Goal: Task Accomplishment & Management: Manage account settings

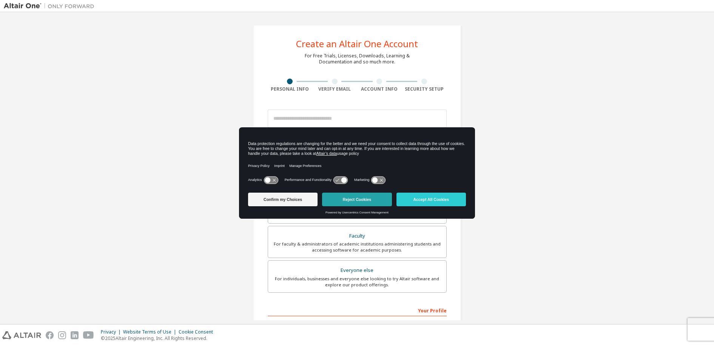
click at [371, 199] on button "Reject Cookies" at bounding box center [356, 200] width 69 height 14
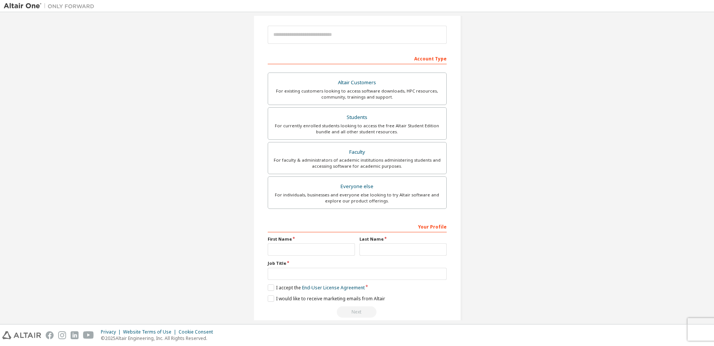
scroll to position [96, 0]
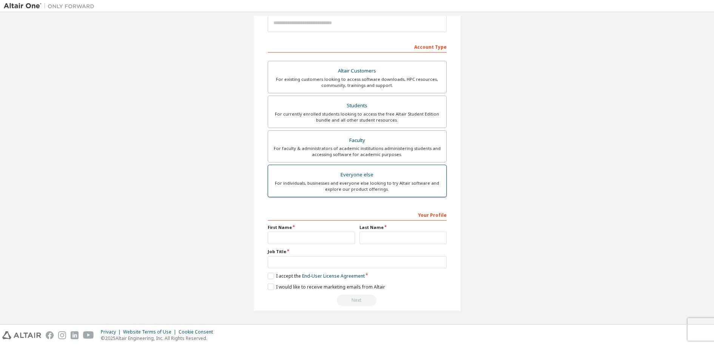
click at [382, 191] on div "For individuals, businesses and everyone else looking to try Altair software an…" at bounding box center [357, 186] width 169 height 12
click at [309, 237] on input "text" at bounding box center [311, 238] width 87 height 12
click at [330, 239] on input "text" at bounding box center [311, 238] width 87 height 12
type input "******"
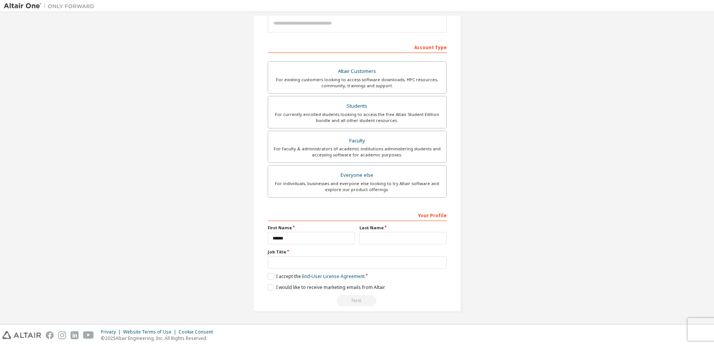
click at [397, 249] on label "Job Title" at bounding box center [357, 252] width 179 height 6
click at [397, 239] on input "text" at bounding box center [403, 238] width 87 height 12
type input "*****"
click at [399, 260] on input "text" at bounding box center [357, 262] width 179 height 12
type input "*********"
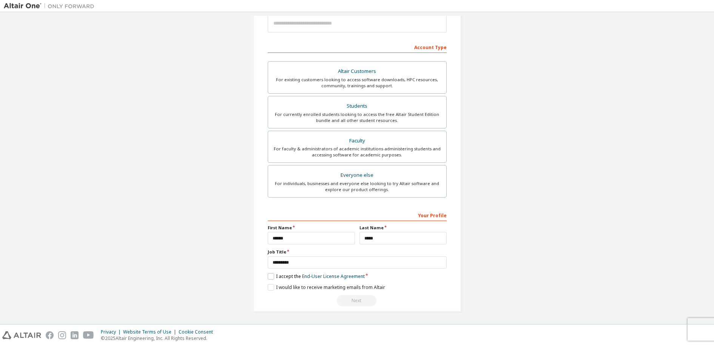
click at [281, 276] on label "I accept the End-User License Agreement" at bounding box center [316, 276] width 97 height 6
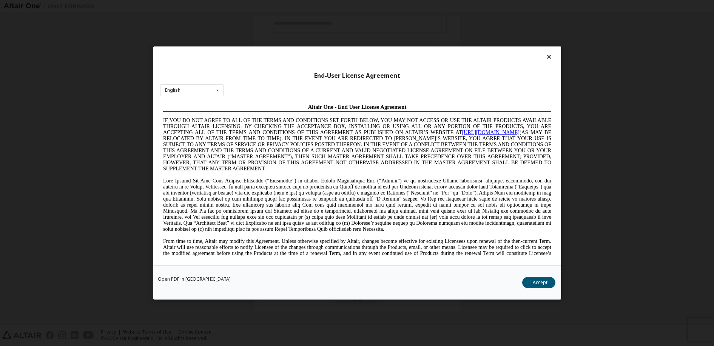
scroll to position [0, 0]
click at [542, 279] on button "I Accept" at bounding box center [538, 282] width 33 height 11
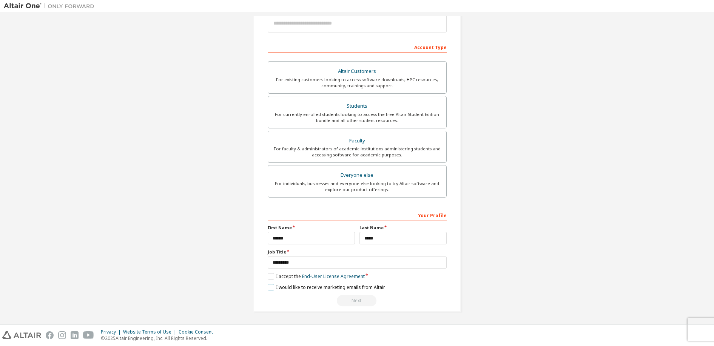
click at [348, 290] on label "I would like to receive marketing emails from Altair" at bounding box center [326, 287] width 117 height 6
click at [354, 289] on label "I would like to receive marketing emails from Altair" at bounding box center [326, 287] width 117 height 6
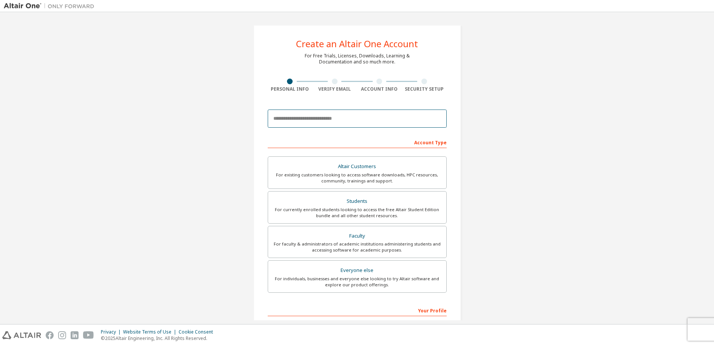
click at [302, 115] on input "email" at bounding box center [357, 119] width 179 height 18
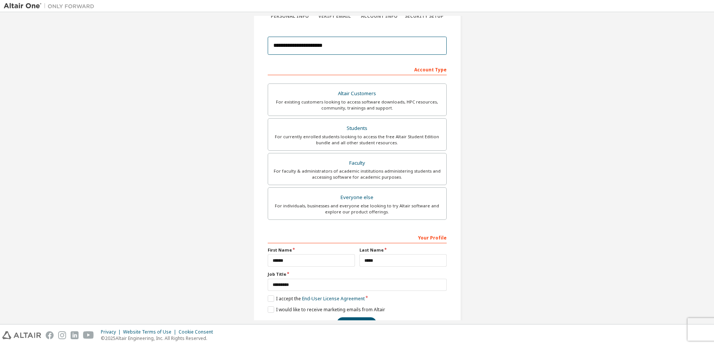
scroll to position [96, 0]
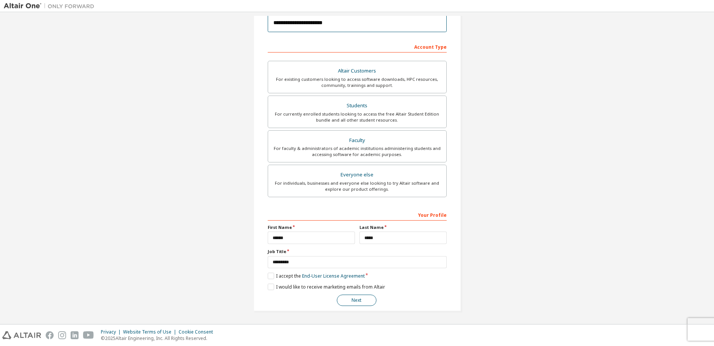
type input "**********"
click at [370, 299] on button "Next" at bounding box center [357, 300] width 40 height 11
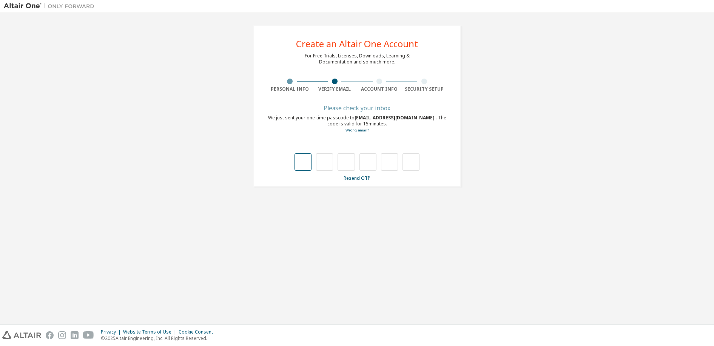
type input "*"
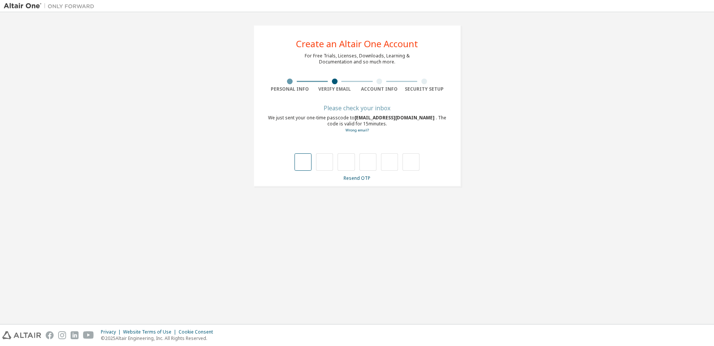
type input "*"
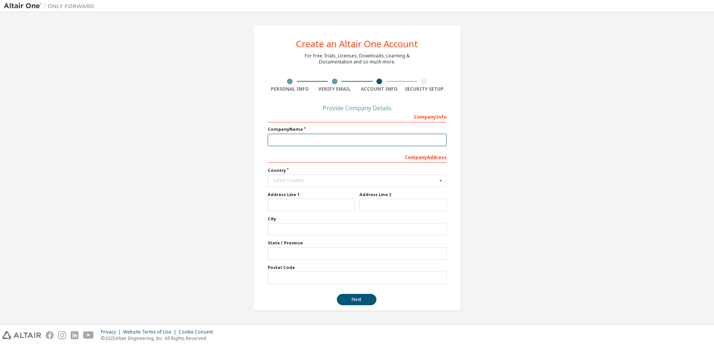
click at [372, 144] on input "text" at bounding box center [357, 140] width 179 height 12
click at [358, 138] on input "text" at bounding box center [357, 140] width 179 height 12
type input "**********"
click at [366, 181] on div "Select Country" at bounding box center [355, 180] width 164 height 5
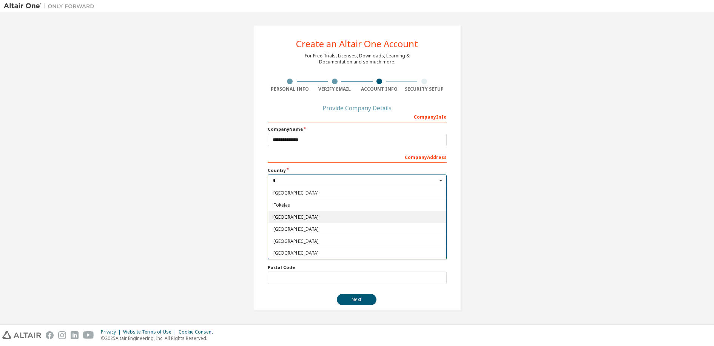
scroll to position [869, 0]
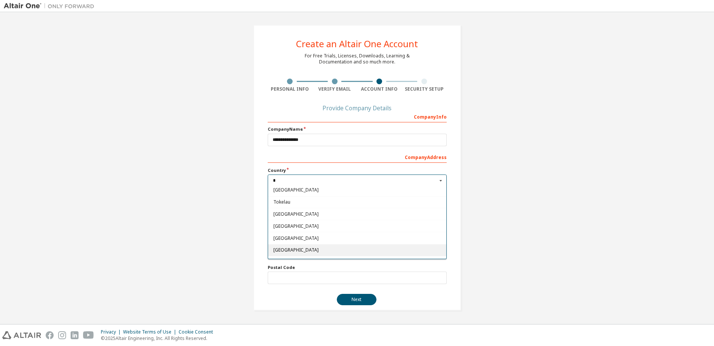
type input "*"
click at [300, 252] on span "Turkey" at bounding box center [357, 250] width 168 height 5
type input "***"
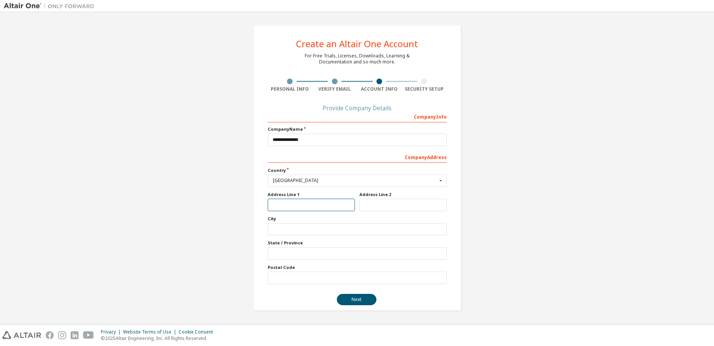
click at [309, 205] on input "text" at bounding box center [311, 205] width 87 height 12
click at [313, 227] on input "text" at bounding box center [357, 229] width 179 height 12
type input "*"
type input "********"
click at [378, 251] on input "text" at bounding box center [357, 253] width 179 height 12
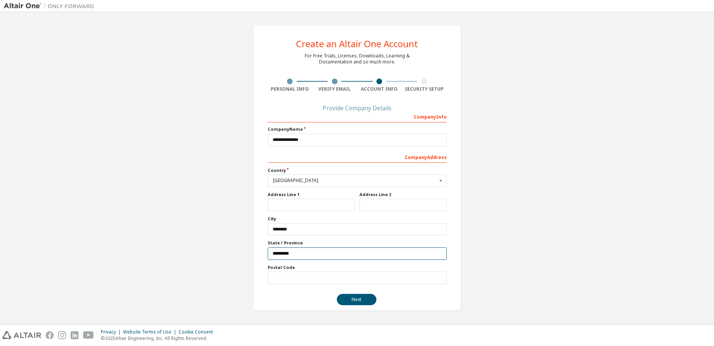
type input "*********"
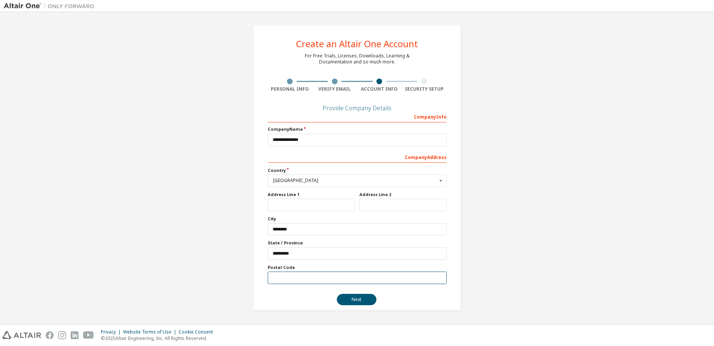
click at [371, 276] on input "text" at bounding box center [357, 278] width 179 height 12
type input "*"
type input "*****"
click at [322, 206] on input "text" at bounding box center [311, 205] width 87 height 12
click at [366, 300] on button "Next" at bounding box center [357, 299] width 40 height 11
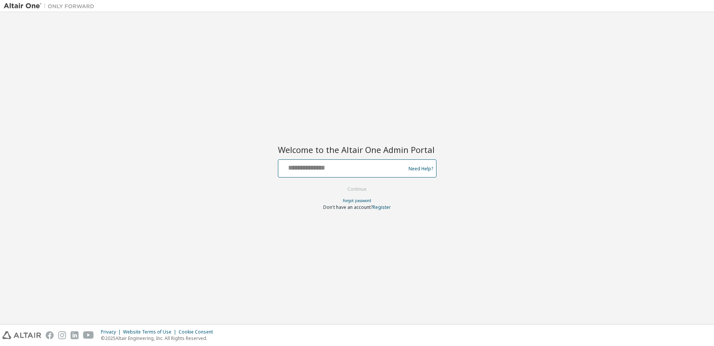
click at [337, 164] on input "text" at bounding box center [342, 166] width 123 height 11
type input "**********"
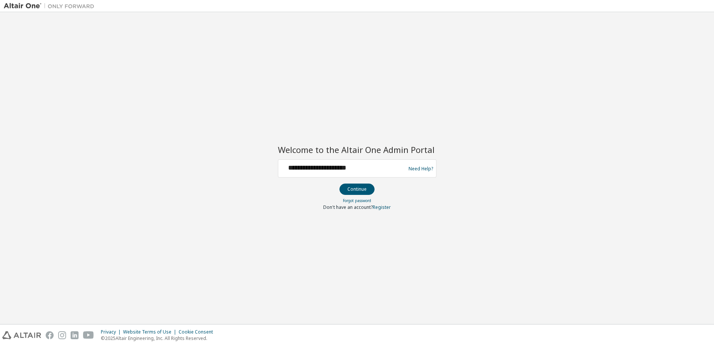
click at [353, 195] on form "**********" at bounding box center [357, 184] width 159 height 51
click at [357, 190] on button "Continue" at bounding box center [357, 189] width 35 height 11
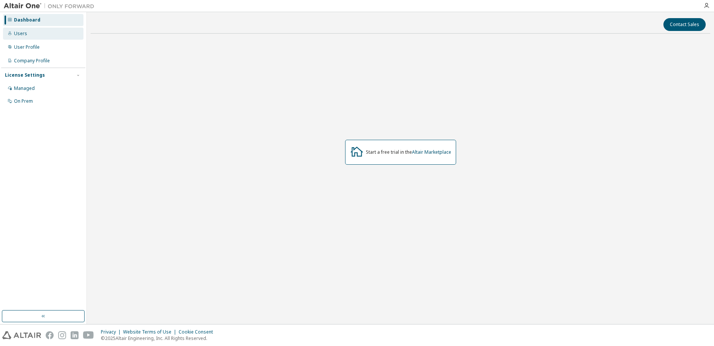
click at [56, 38] on div "Users" at bounding box center [43, 34] width 80 height 12
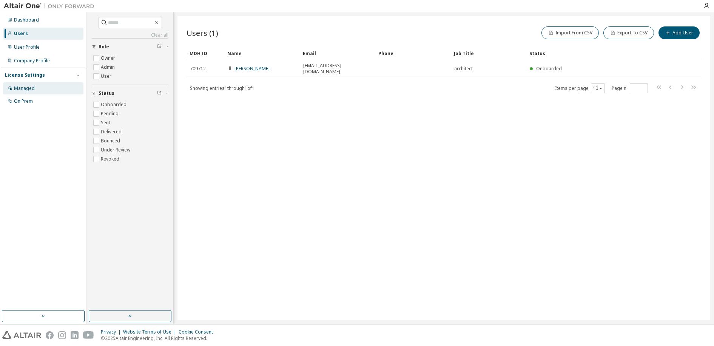
click at [56, 86] on div "Managed" at bounding box center [43, 88] width 80 height 12
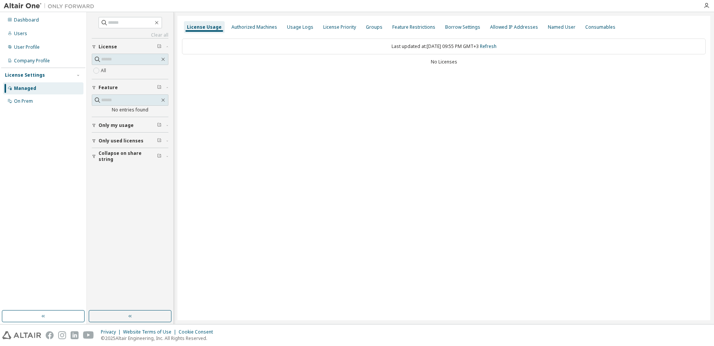
click at [166, 125] on icon "button" at bounding box center [167, 125] width 5 height 2
click at [163, 163] on div "Only used licenses" at bounding box center [133, 163] width 68 height 6
click at [168, 205] on button "Collapse on share string" at bounding box center [130, 200] width 77 height 17
click at [49, 97] on div "On Prem" at bounding box center [43, 101] width 80 height 12
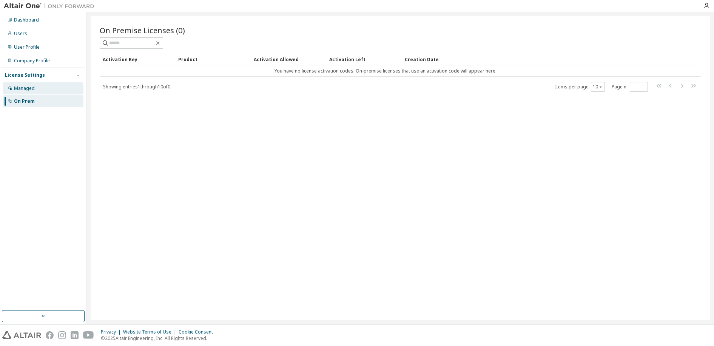
click at [46, 90] on div "Managed" at bounding box center [43, 88] width 80 height 12
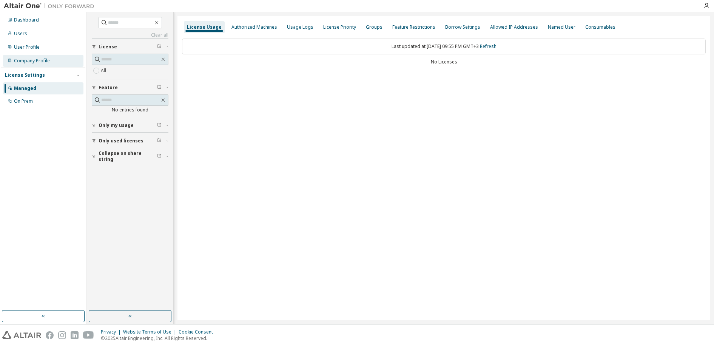
click at [51, 56] on div "Company Profile" at bounding box center [43, 61] width 80 height 12
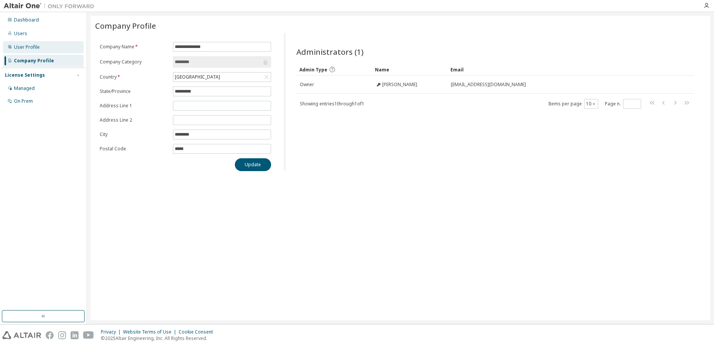
click at [42, 43] on div "User Profile" at bounding box center [43, 47] width 80 height 12
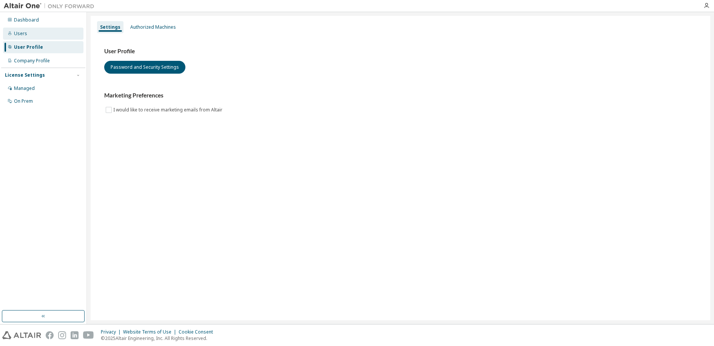
click at [45, 37] on div "Users" at bounding box center [43, 34] width 80 height 12
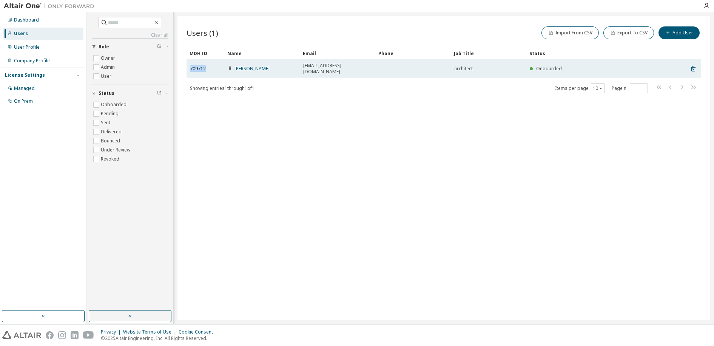
drag, startPoint x: 208, startPoint y: 65, endPoint x: 189, endPoint y: 65, distance: 18.9
click at [189, 65] on td "709712" at bounding box center [206, 68] width 38 height 19
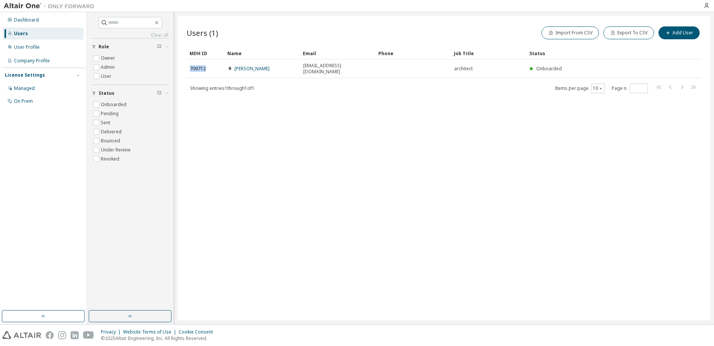
copy span "709712"
click at [213, 111] on div "Users (1) Import From CSV Export To CSV Add User Clear Load Save Save As Field …" at bounding box center [443, 168] width 533 height 304
click at [63, 312] on button "button" at bounding box center [43, 316] width 83 height 12
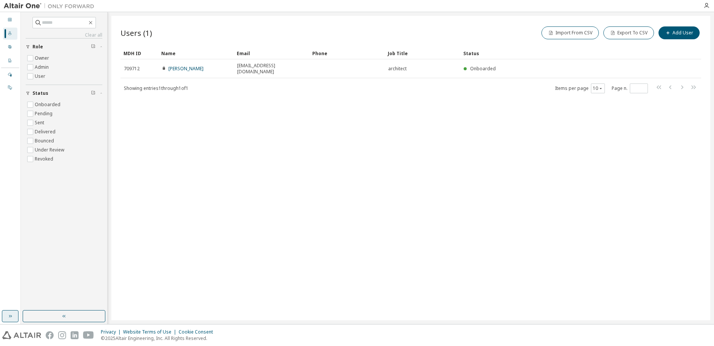
click at [63, 312] on button "button" at bounding box center [64, 316] width 83 height 12
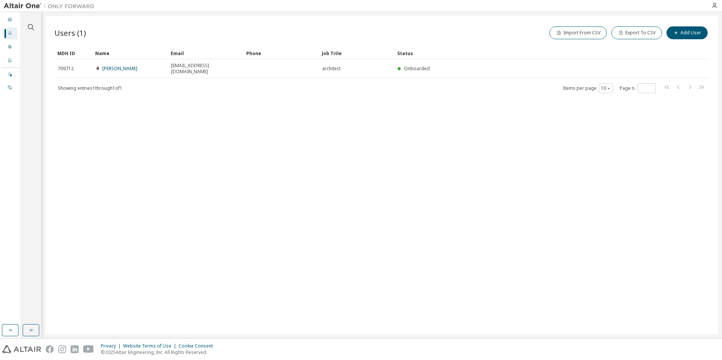
click at [17, 4] on img at bounding box center [51, 6] width 94 height 8
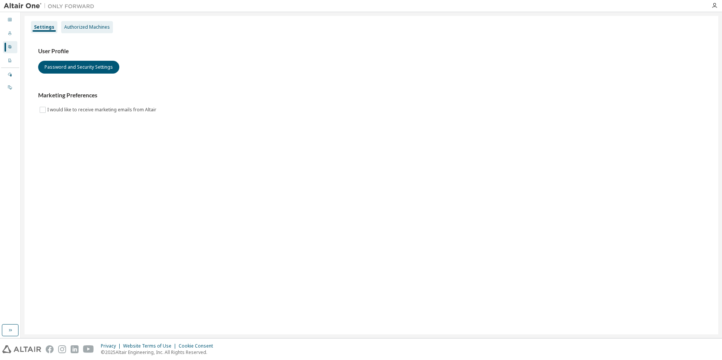
click at [90, 25] on div "Authorized Machines" at bounding box center [87, 27] width 46 height 6
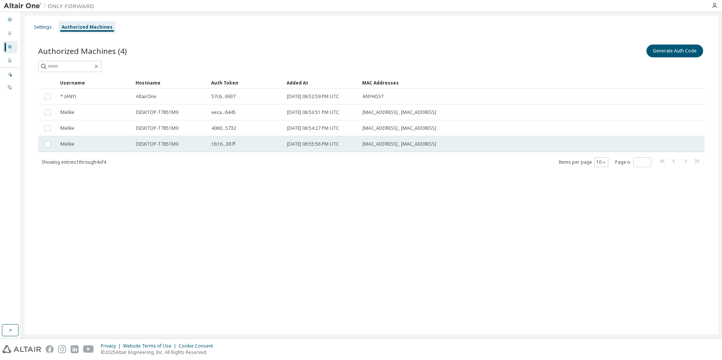
click at [119, 142] on div "Melike" at bounding box center [94, 144] width 69 height 6
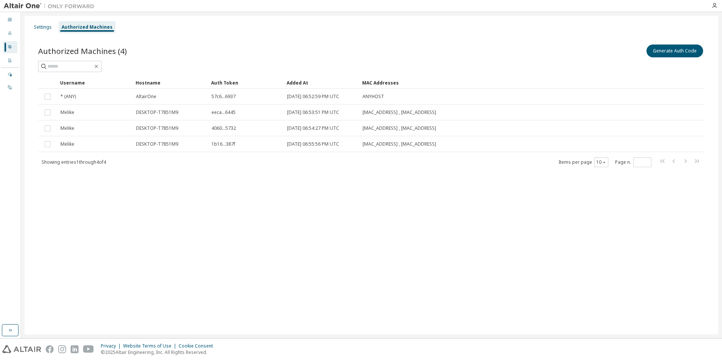
click at [119, 142] on div "Melike" at bounding box center [94, 144] width 69 height 6
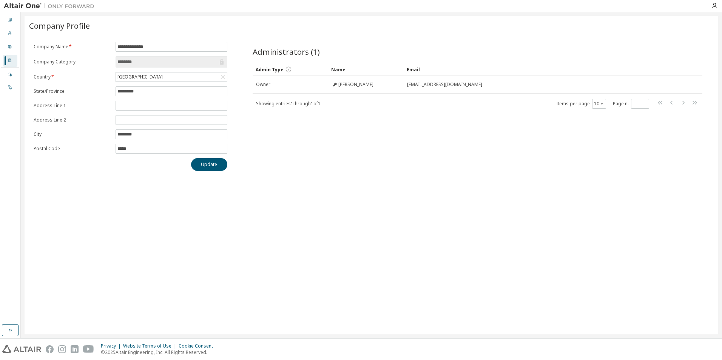
click at [25, 5] on img at bounding box center [51, 6] width 94 height 8
click at [10, 19] on icon at bounding box center [10, 19] width 5 height 5
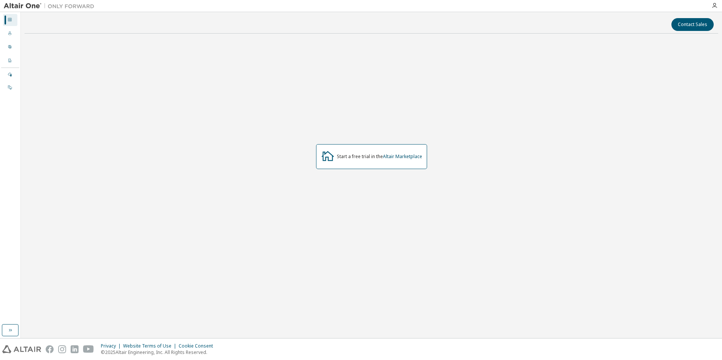
click at [363, 159] on div "Start a free trial in the Altair Marketplace" at bounding box center [379, 157] width 85 height 6
click at [412, 157] on link "Altair Marketplace" at bounding box center [402, 156] width 39 height 6
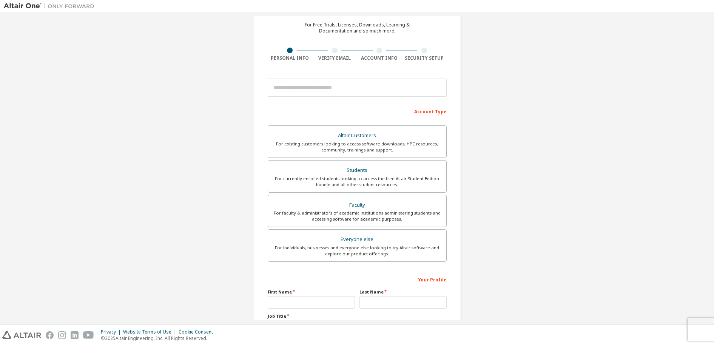
scroll to position [96, 0]
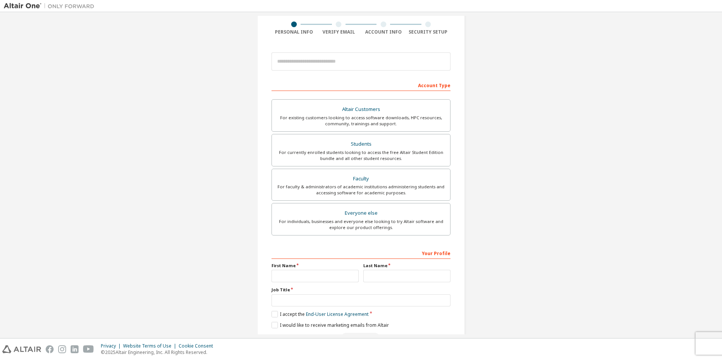
scroll to position [81, 0]
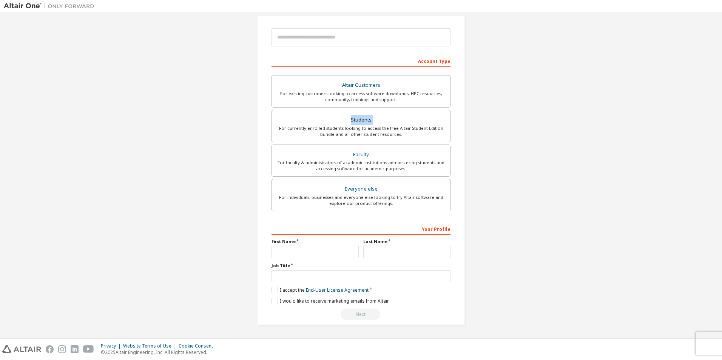
drag, startPoint x: 194, startPoint y: 129, endPoint x: 121, endPoint y: 115, distance: 73.8
click at [121, 115] on div "Create an Altair One Account For Free Trials, Licenses, Downloads, Learning & D…" at bounding box center [361, 135] width 715 height 400
click at [345, 192] on div "Everyone else" at bounding box center [360, 189] width 169 height 11
click at [401, 191] on div "Everyone else" at bounding box center [360, 189] width 169 height 11
click at [323, 250] on input "text" at bounding box center [315, 252] width 87 height 12
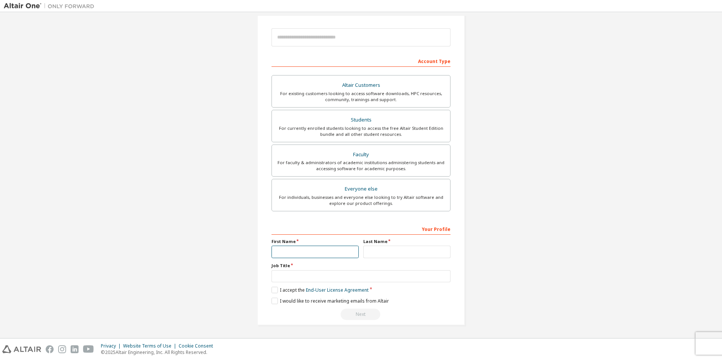
type input "******"
type input "**********"
type input "*****"
type input "*********"
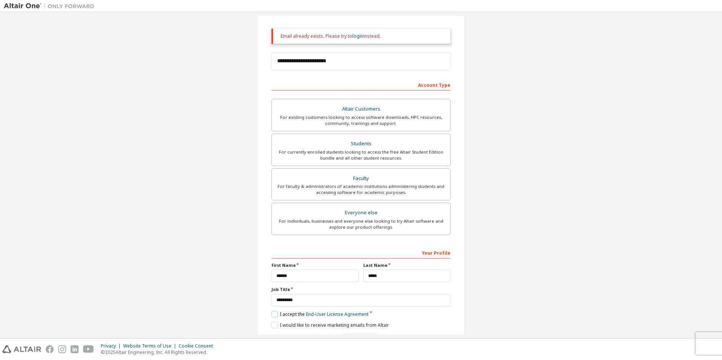
click at [289, 316] on label "I accept the End-User License Agreement" at bounding box center [320, 314] width 97 height 6
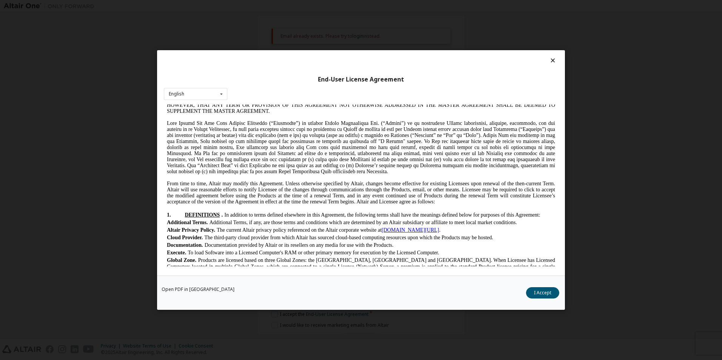
scroll to position [76, 0]
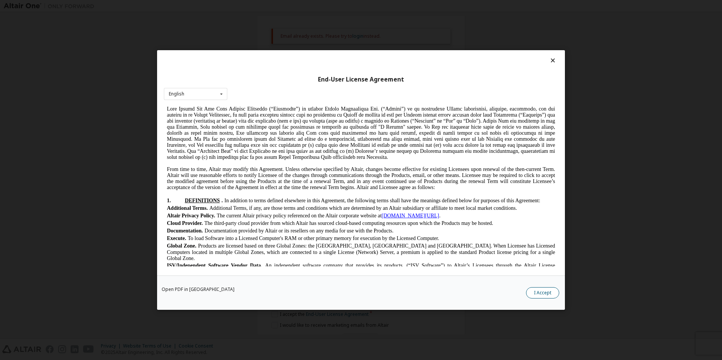
click at [547, 288] on button "I Accept" at bounding box center [542, 292] width 33 height 11
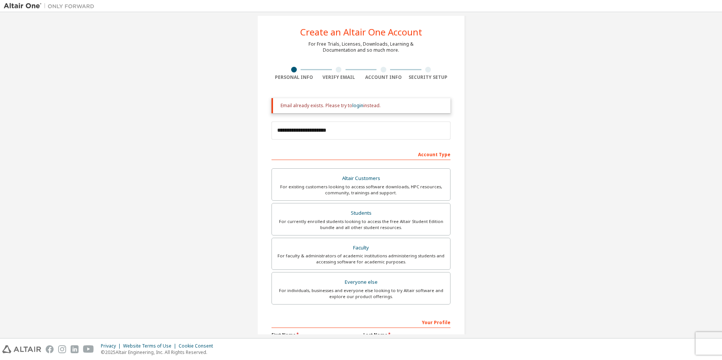
scroll to position [0, 0]
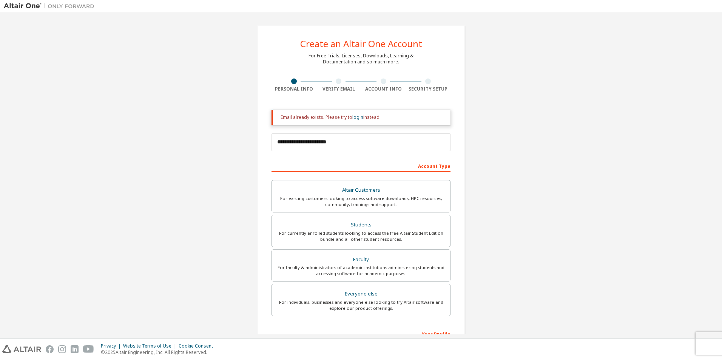
click at [380, 117] on div "Email already exists. Please try to login instead." at bounding box center [363, 117] width 164 height 6
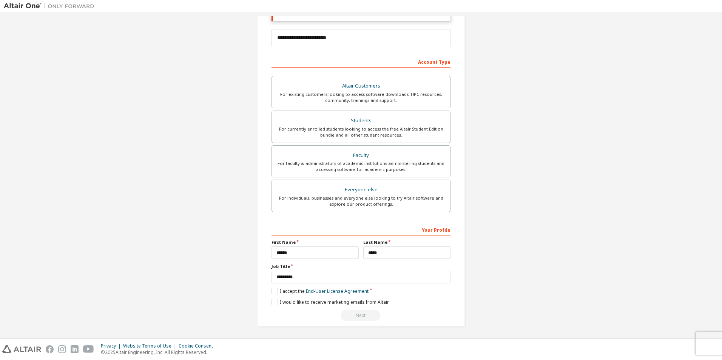
scroll to position [105, 0]
click at [188, 264] on div "**********" at bounding box center [361, 122] width 715 height 424
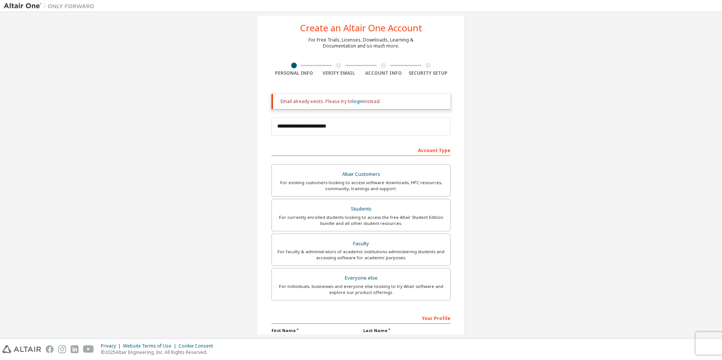
scroll to position [0, 0]
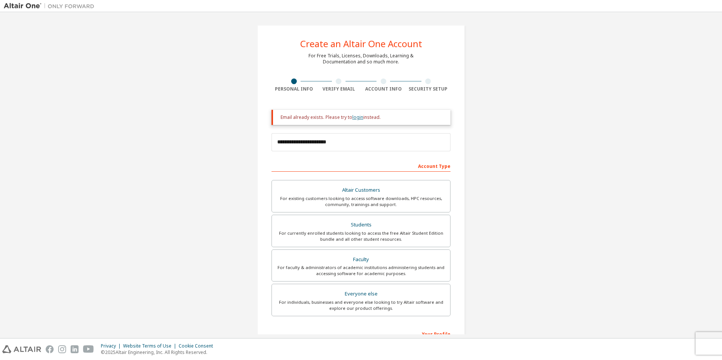
click at [360, 119] on link "login" at bounding box center [357, 117] width 11 height 6
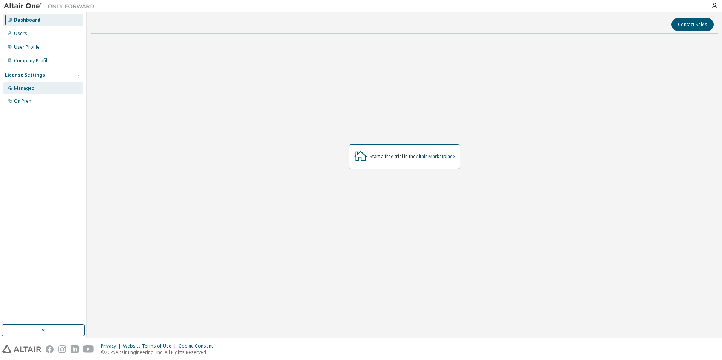
click at [31, 85] on div "Managed" at bounding box center [24, 88] width 21 height 6
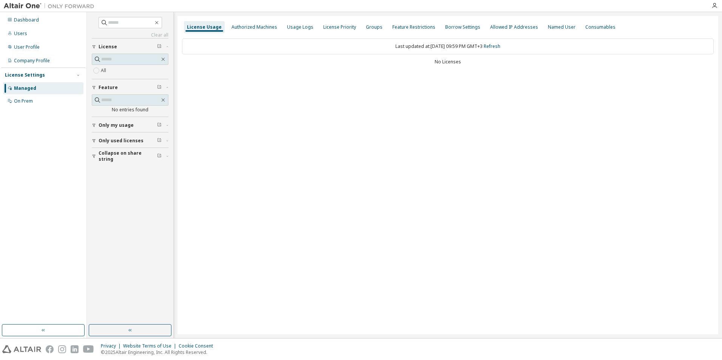
click at [115, 124] on span "Only my usage" at bounding box center [116, 125] width 35 height 6
click at [111, 164] on span "Only used licenses" at bounding box center [121, 163] width 45 height 6
click at [125, 196] on button "Collapse on share string" at bounding box center [130, 200] width 77 height 17
click at [45, 99] on div "On Prem" at bounding box center [43, 101] width 80 height 12
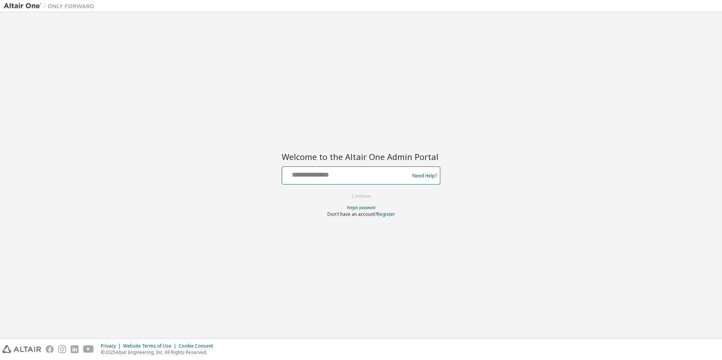
click at [309, 176] on input "text" at bounding box center [346, 173] width 123 height 11
type input "**********"
click at [372, 193] on button "Continue" at bounding box center [361, 196] width 35 height 11
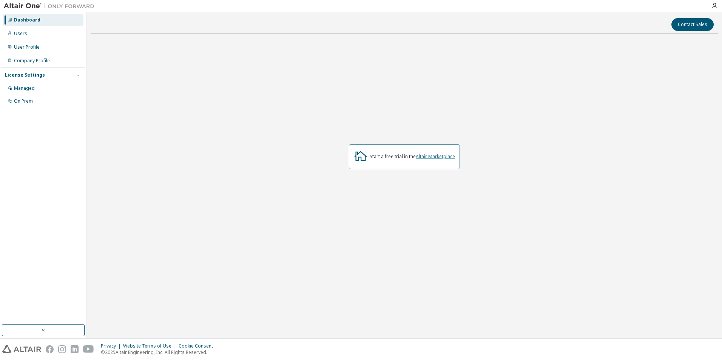
click at [428, 156] on link "Altair Marketplace" at bounding box center [435, 156] width 39 height 6
click at [22, 29] on div "Users" at bounding box center [43, 34] width 80 height 12
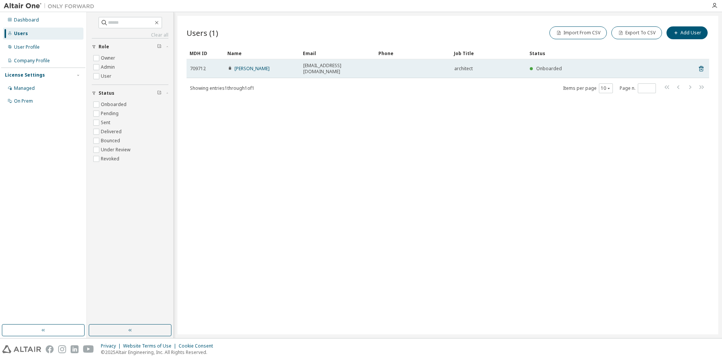
click at [565, 69] on td "Onboarded" at bounding box center [599, 68] width 147 height 19
click at [560, 65] on span "Onboarded" at bounding box center [549, 68] width 26 height 6
click at [335, 65] on span "[EMAIL_ADDRESS][DOMAIN_NAME]" at bounding box center [337, 69] width 69 height 12
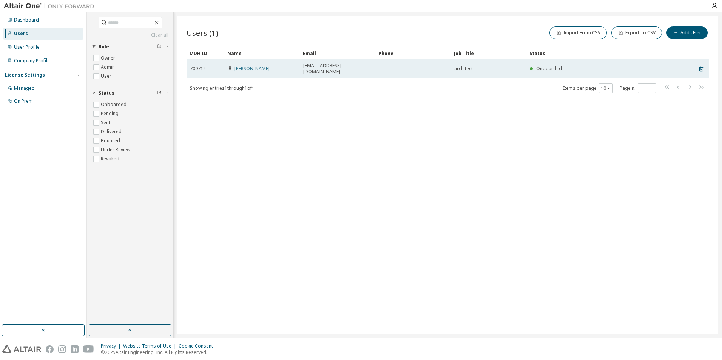
drag, startPoint x: 335, startPoint y: 65, endPoint x: 251, endPoint y: 64, distance: 84.2
click at [251, 65] on link "[PERSON_NAME]" at bounding box center [252, 68] width 35 height 6
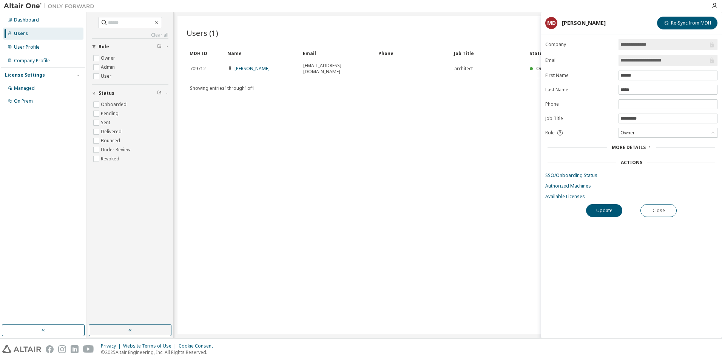
click at [469, 157] on div "Users (1) Import From CSV Export To CSV Add User Clear Load Save Save As Field …" at bounding box center [447, 175] width 541 height 319
click at [247, 85] on span "Showing entries 1 through 1 of 1" at bounding box center [222, 88] width 65 height 6
drag, startPoint x: 246, startPoint y: 82, endPoint x: 234, endPoint y: 114, distance: 33.7
click at [246, 85] on span "Showing entries 1 through 1 of 1" at bounding box center [222, 88] width 65 height 6
